Goal: Obtain resource: Download file/media

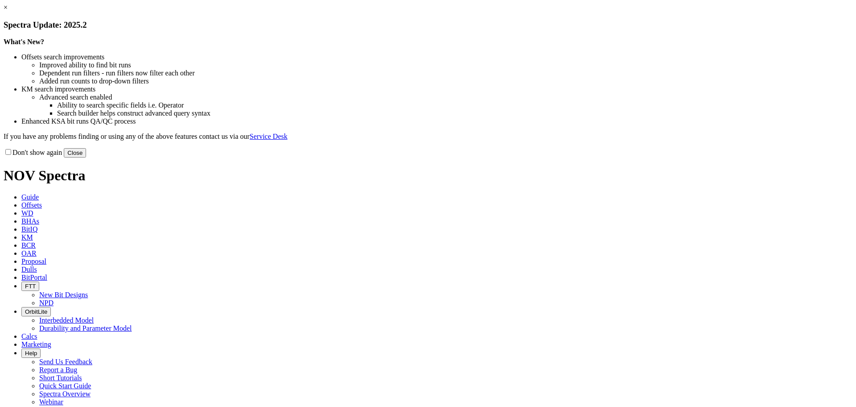
click at [86, 157] on button "Close" at bounding box center [75, 152] width 22 height 9
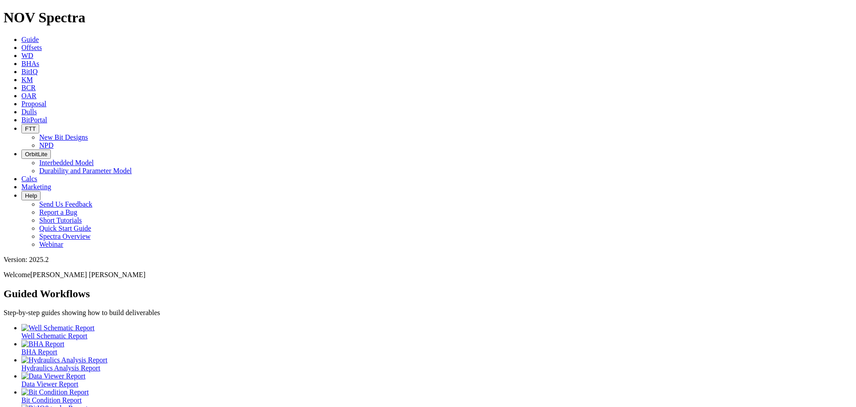
click at [42, 44] on span "Offsets" at bounding box center [31, 48] width 21 height 8
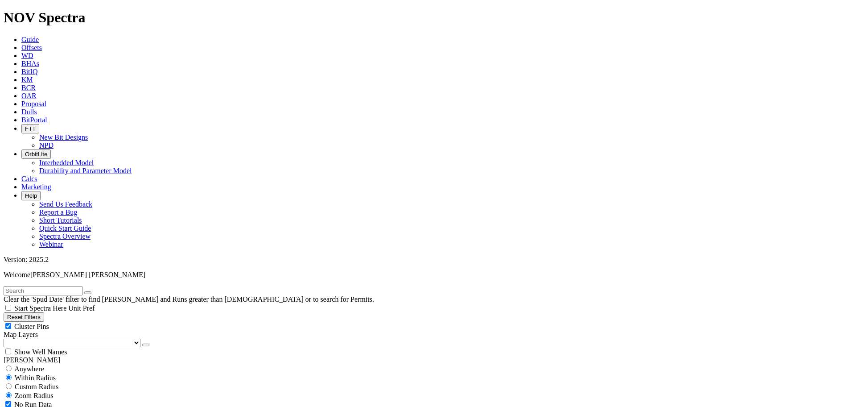
click at [12, 365] on input "radio" at bounding box center [9, 368] width 6 height 6
radio input "true"
radio input "false"
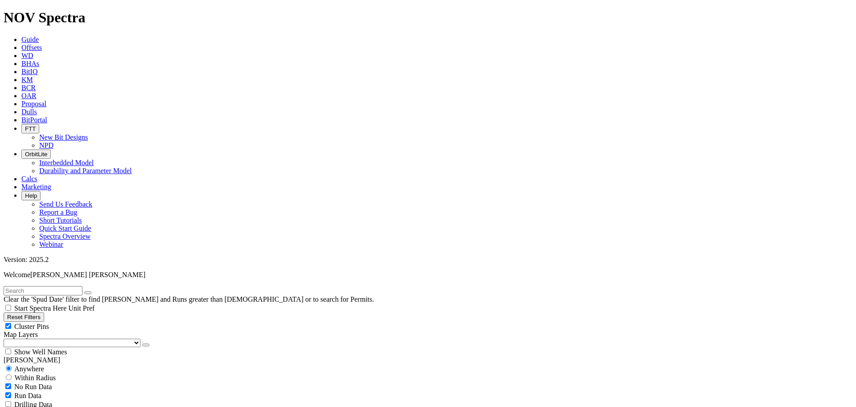
click at [12, 365] on input "radio" at bounding box center [9, 368] width 6 height 6
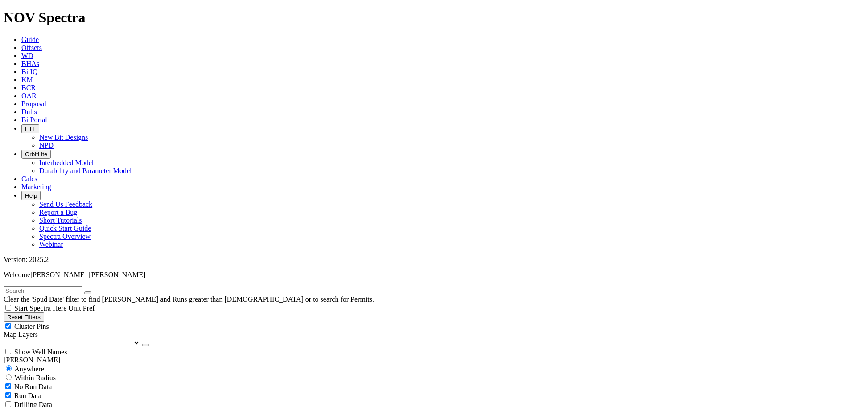
select select "6.75"
checkbox input "false"
select select "? number:6.75 ?"
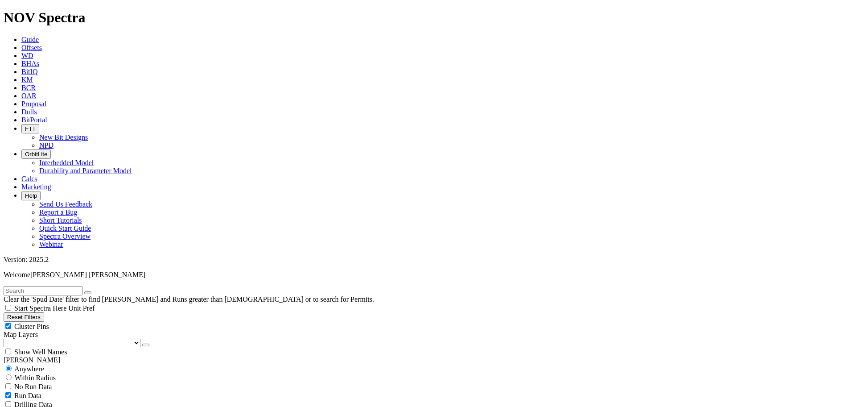
scroll to position [335, 0]
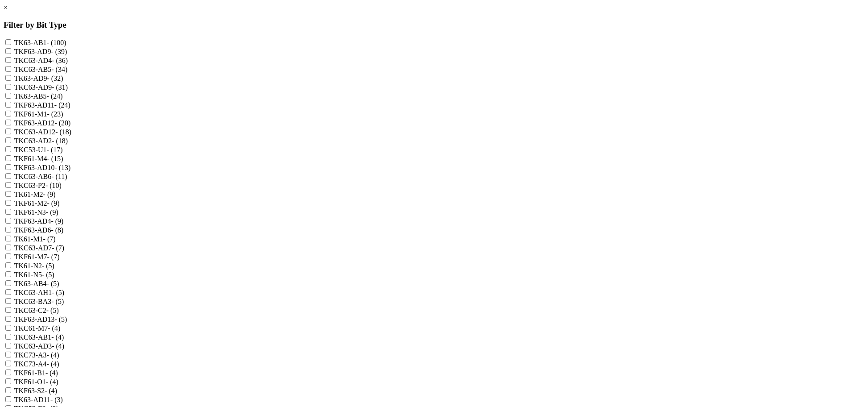
scroll to position [0, 0]
click at [11, 215] on input "TKF61-N3 - (9)" at bounding box center [8, 212] width 6 height 6
checkbox input "true"
click at [11, 268] on input "TK61-N2 - (5)" at bounding box center [8, 265] width 6 height 6
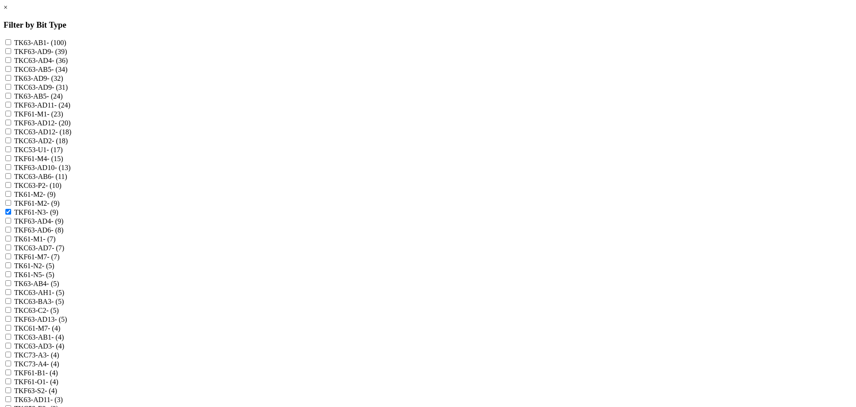
checkbox input "true"
click at [11, 277] on input "TK61-N5 - (5)" at bounding box center [8, 274] width 6 height 6
checkbox input "true"
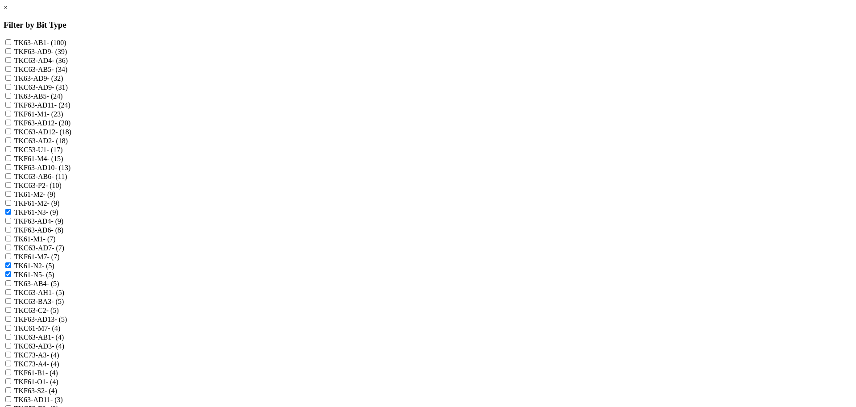
checkbox input "true"
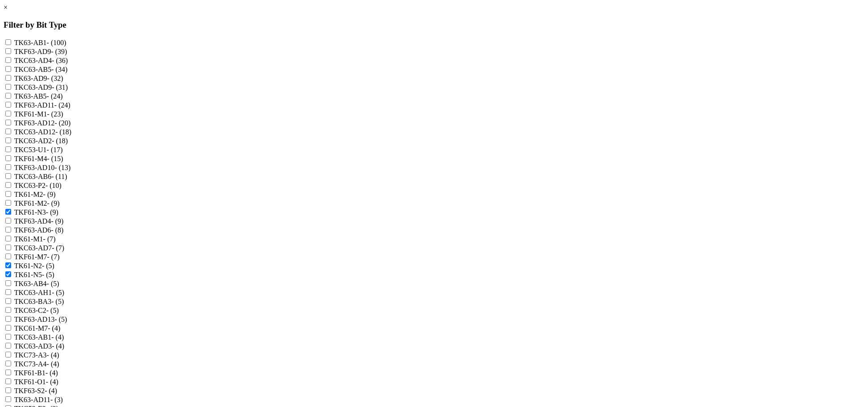
checkbox input "true"
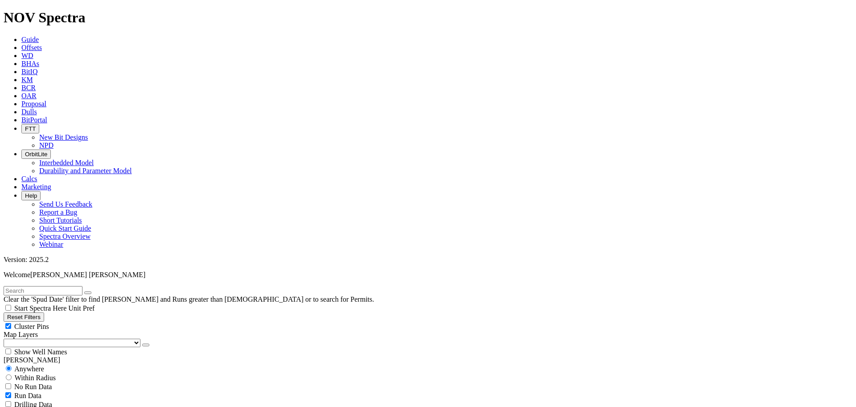
select select
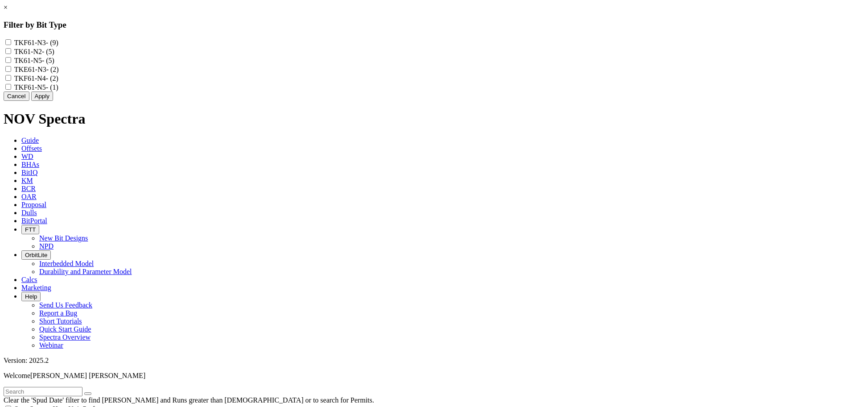
click at [8, 11] on link "×" at bounding box center [6, 8] width 4 height 8
